Goal: Task Accomplishment & Management: Use online tool/utility

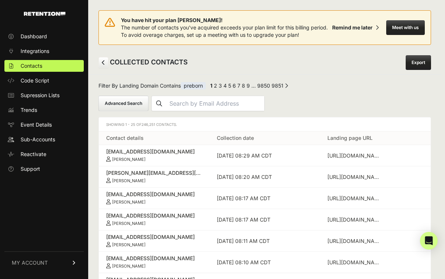
click at [417, 66] on link "Export" at bounding box center [418, 62] width 25 height 15
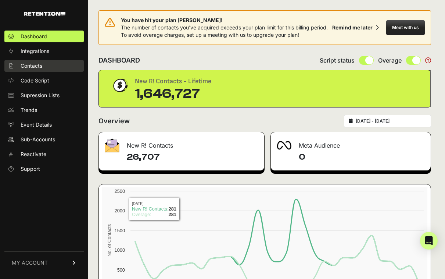
click at [43, 67] on link "Contacts" at bounding box center [43, 66] width 79 height 12
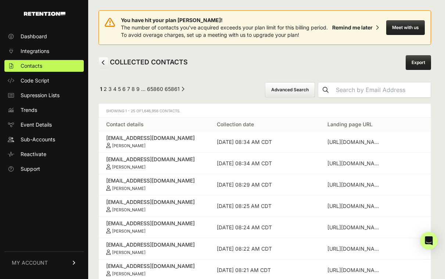
click at [298, 90] on button "Advanced Search" at bounding box center [290, 89] width 50 height 15
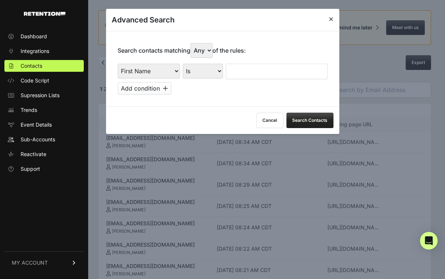
select select "landing_page_domain"
select select "contains"
click at [252, 67] on input "text" at bounding box center [277, 71] width 102 height 15
type input "preborn"
click at [312, 117] on button "Search Contacts" at bounding box center [309, 119] width 47 height 15
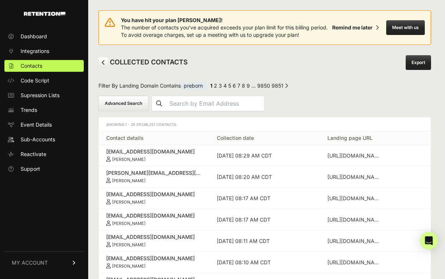
click at [420, 63] on link "Export" at bounding box center [418, 62] width 25 height 15
